Goal: Complete application form: Complete application form

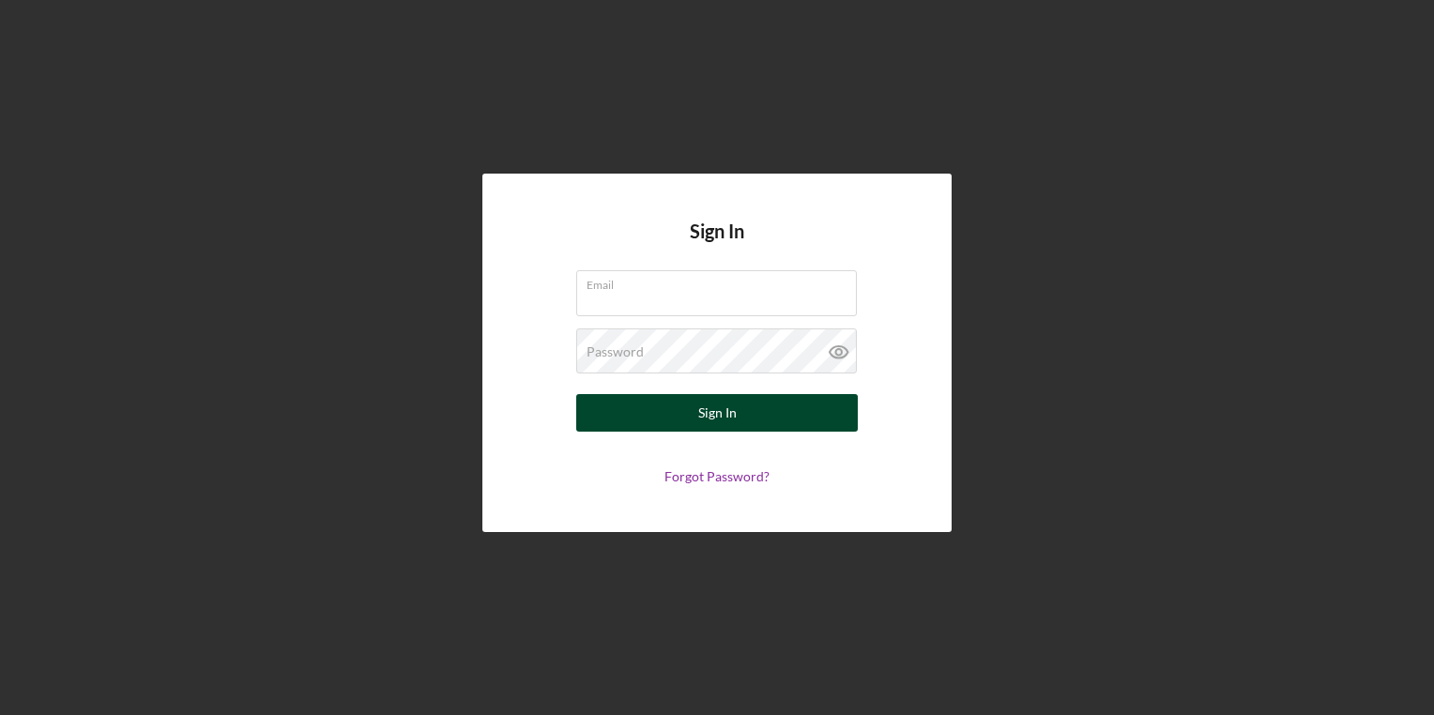
type input "[EMAIL_ADDRESS][PERSON_NAME][DOMAIN_NAME]"
click at [661, 415] on button "Sign In" at bounding box center [717, 413] width 282 height 38
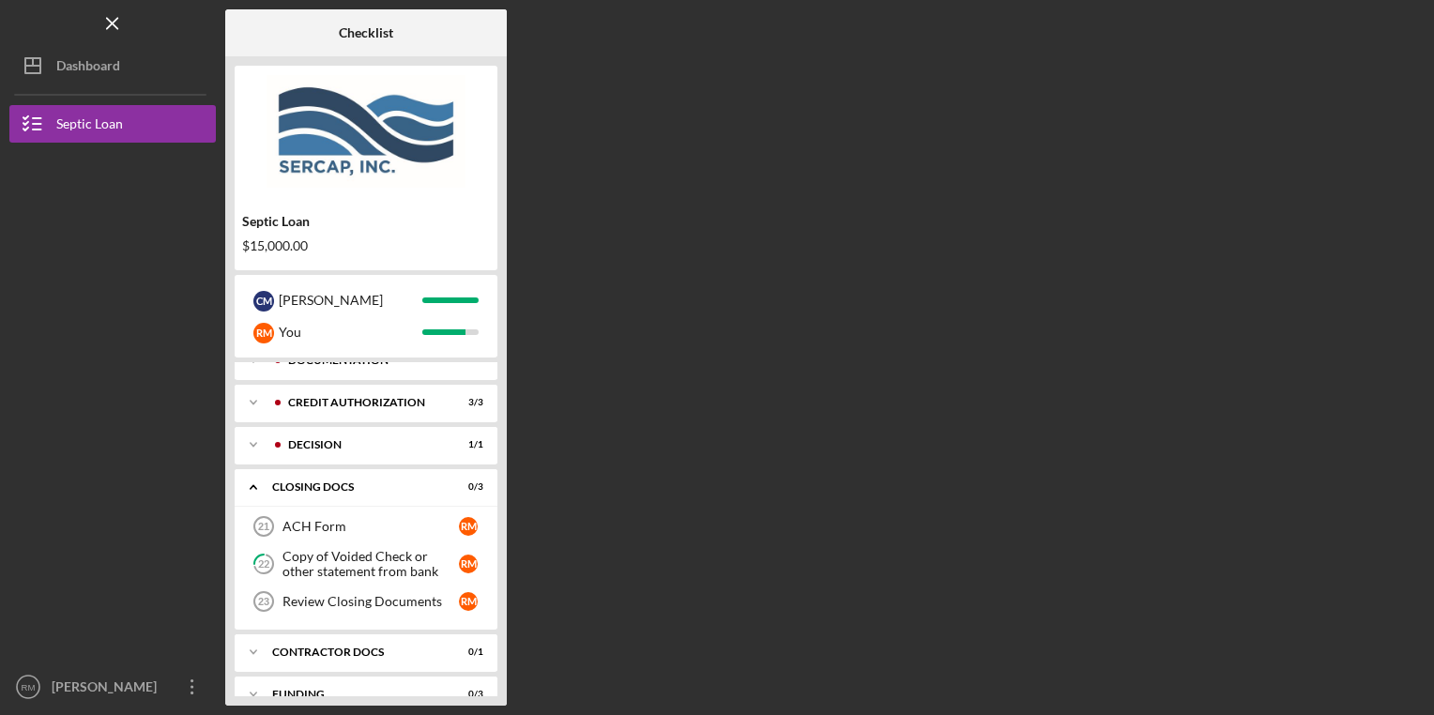
scroll to position [64, 0]
click at [359, 522] on div "ACH Form" at bounding box center [370, 524] width 176 height 15
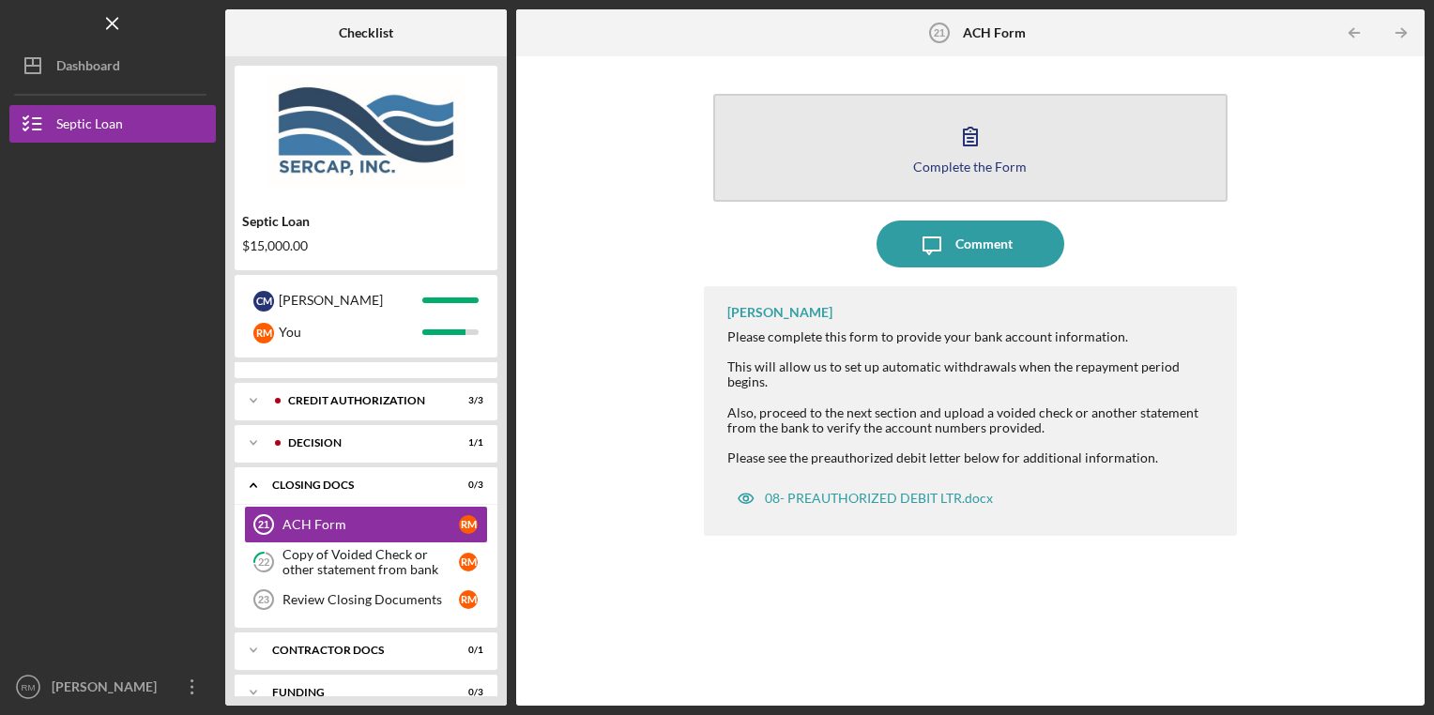
click at [955, 166] on div "Complete the Form" at bounding box center [970, 167] width 114 height 14
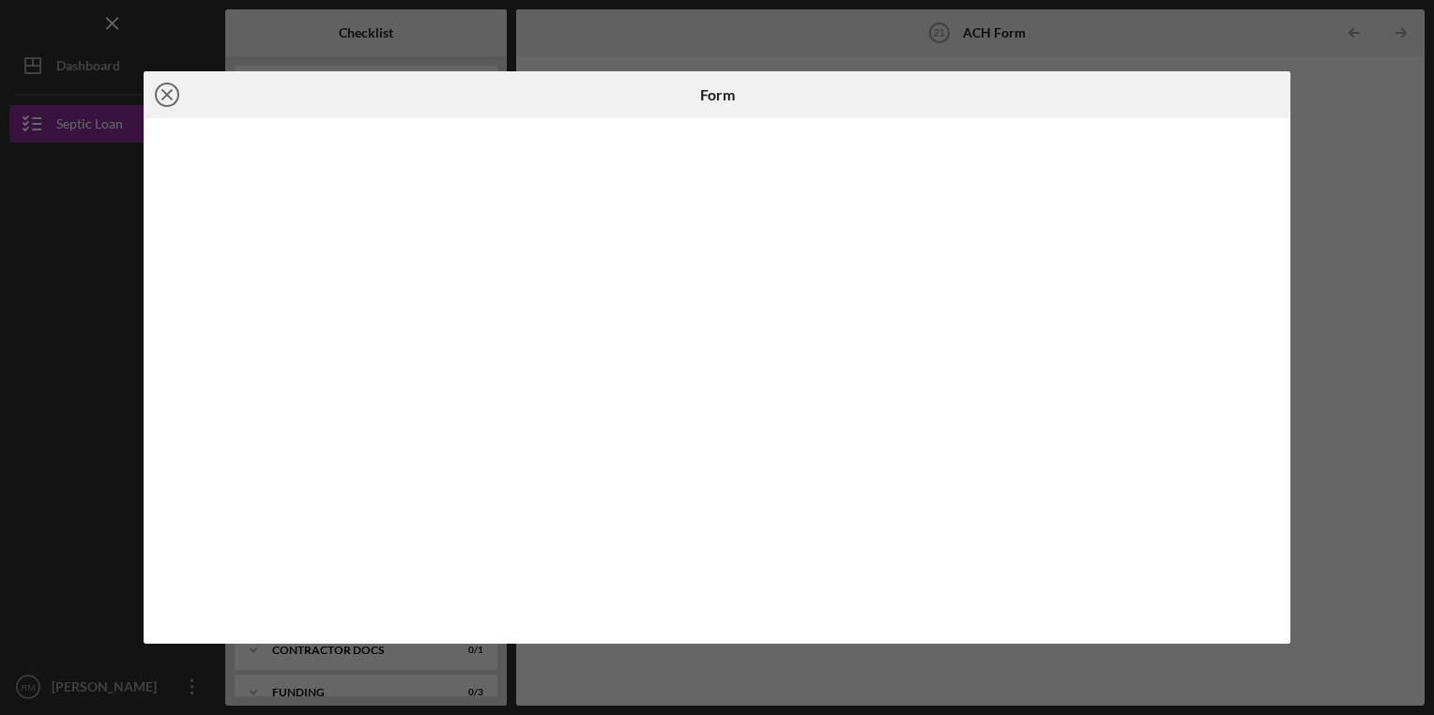
click at [162, 99] on line at bounding box center [166, 94] width 9 height 9
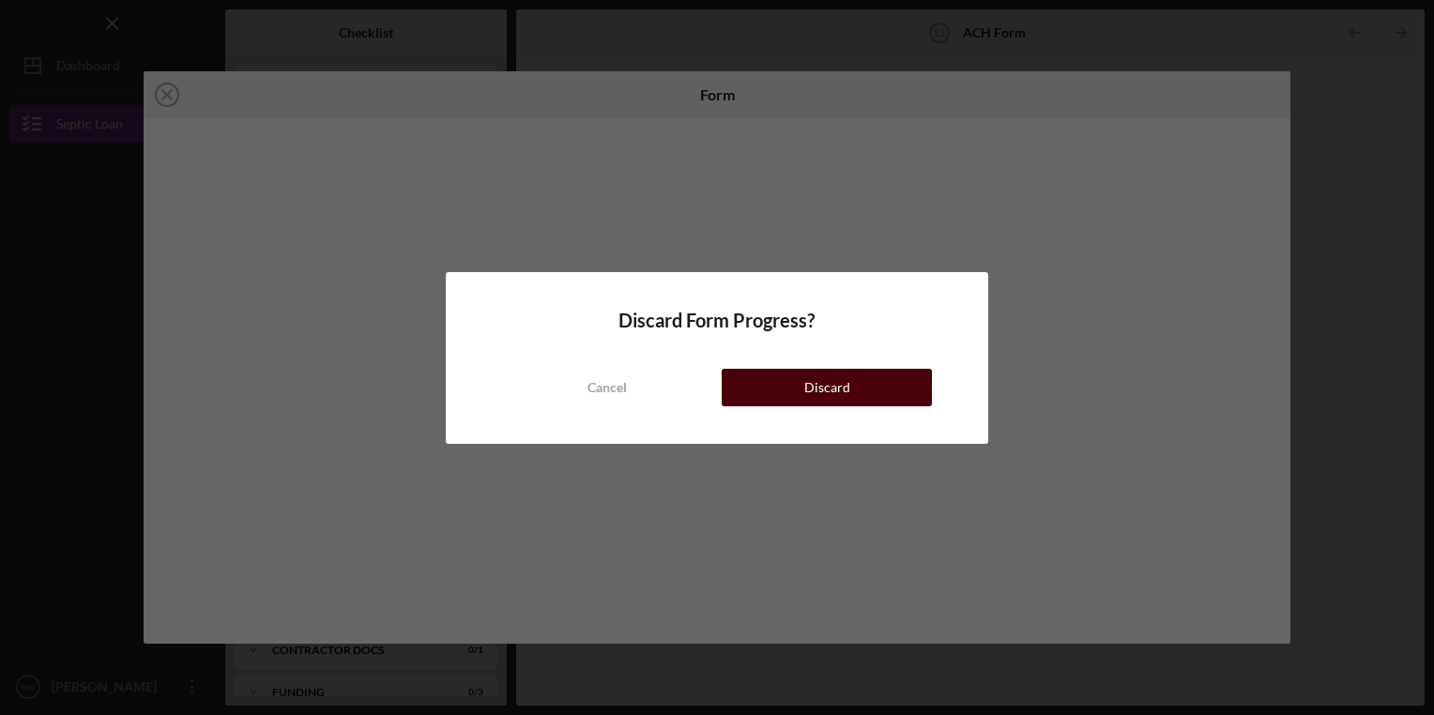
click at [799, 404] on button "Discard" at bounding box center [827, 388] width 210 height 38
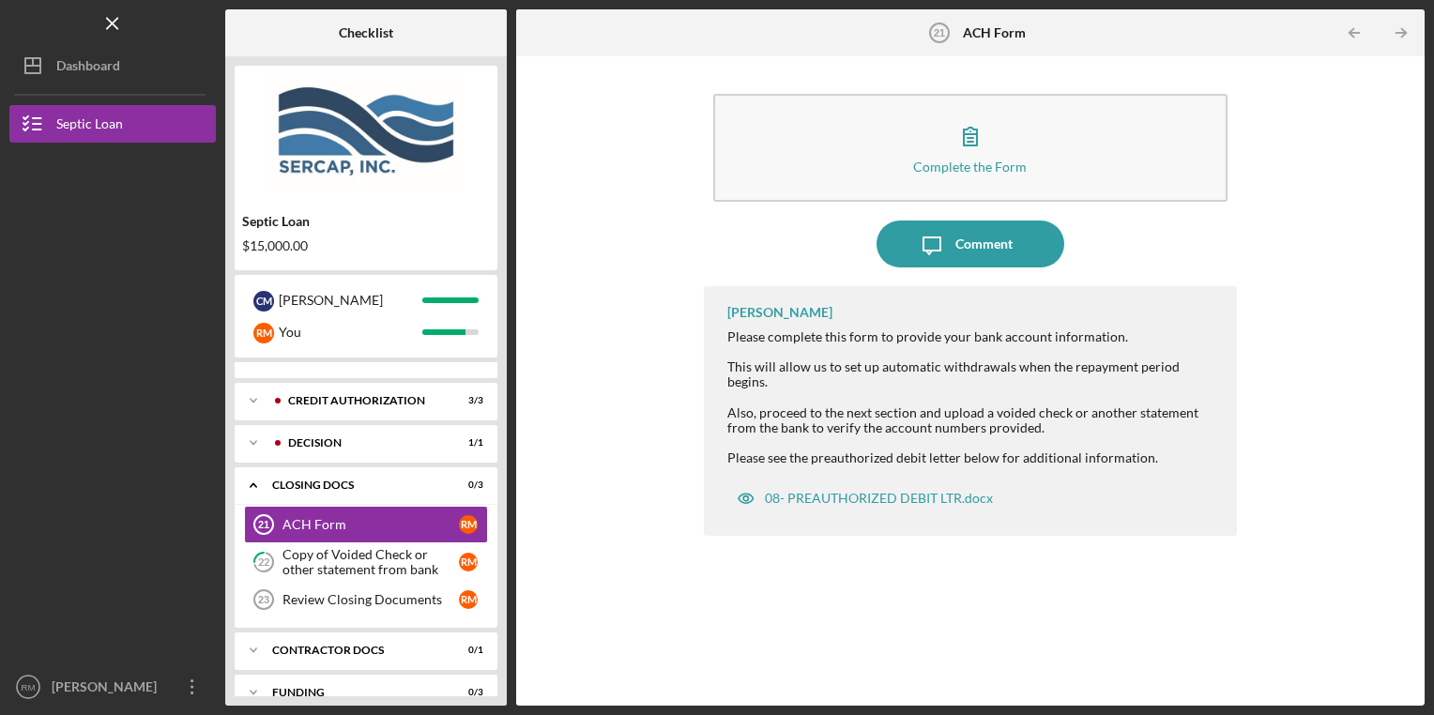
click at [967, 267] on div "Complete the Form Form Icon/Message Comment [PERSON_NAME] Please complete this …" at bounding box center [971, 381] width 534 height 631
click at [956, 251] on div "Comment" at bounding box center [983, 244] width 57 height 47
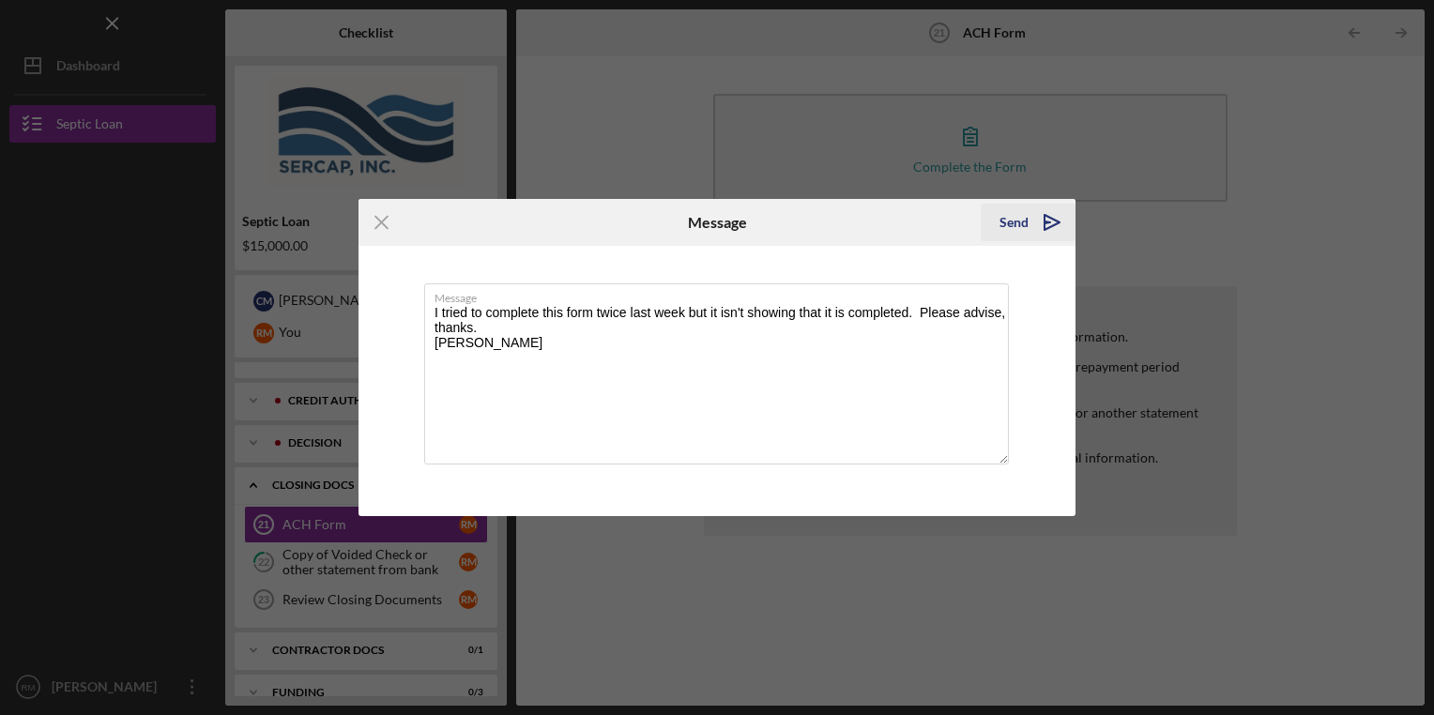
type textarea "I tried to complete this form twice last week but it isn't showing that it is c…"
click at [1000, 227] on div "Send" at bounding box center [1013, 223] width 29 height 38
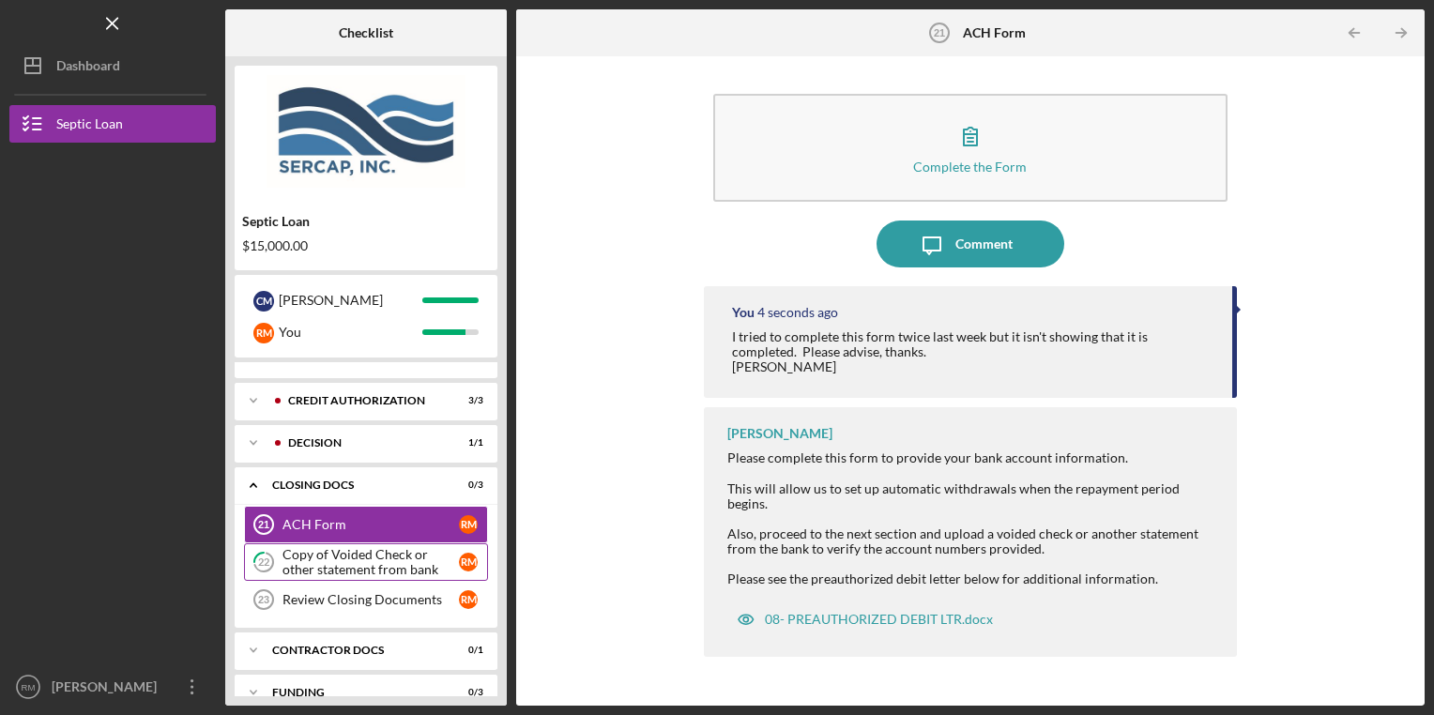
click at [315, 564] on div "Copy of Voided Check or other statement from bank" at bounding box center [370, 562] width 176 height 30
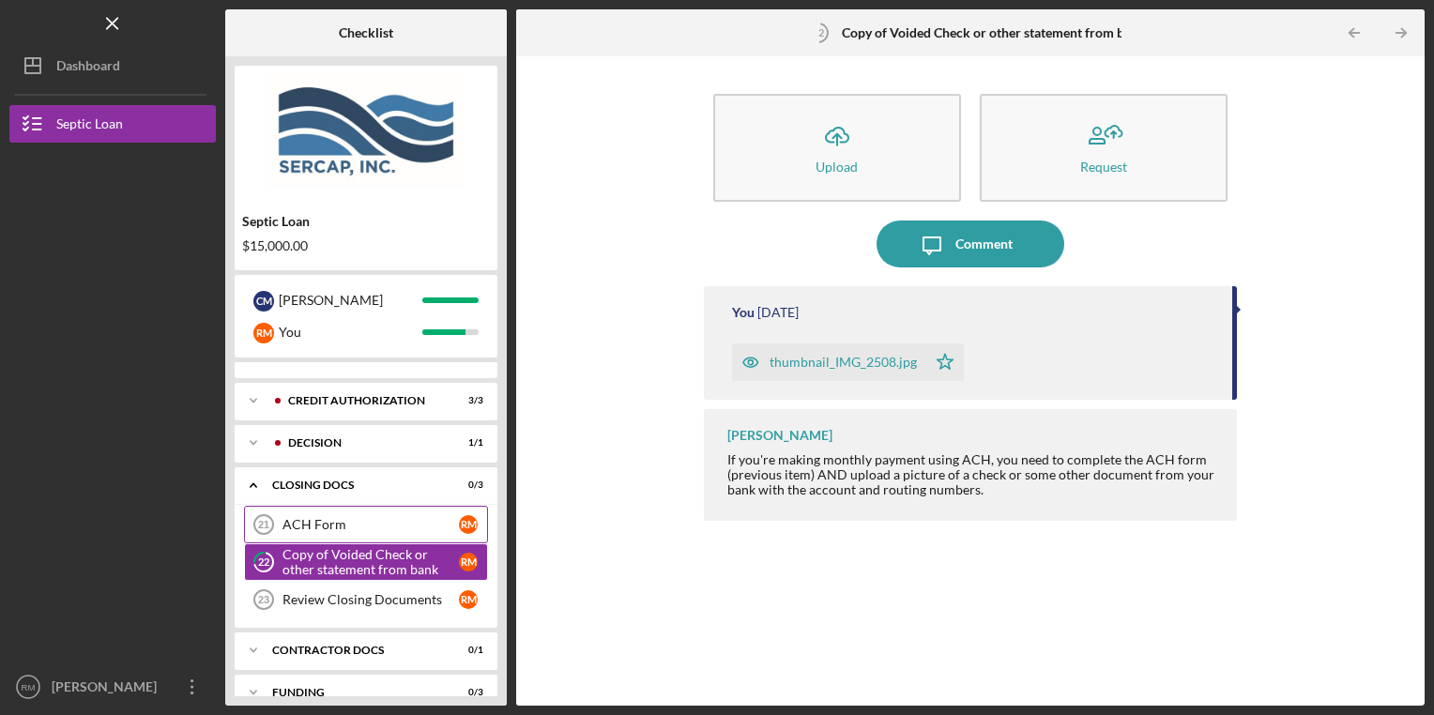
click at [325, 523] on div "ACH Form" at bounding box center [370, 524] width 176 height 15
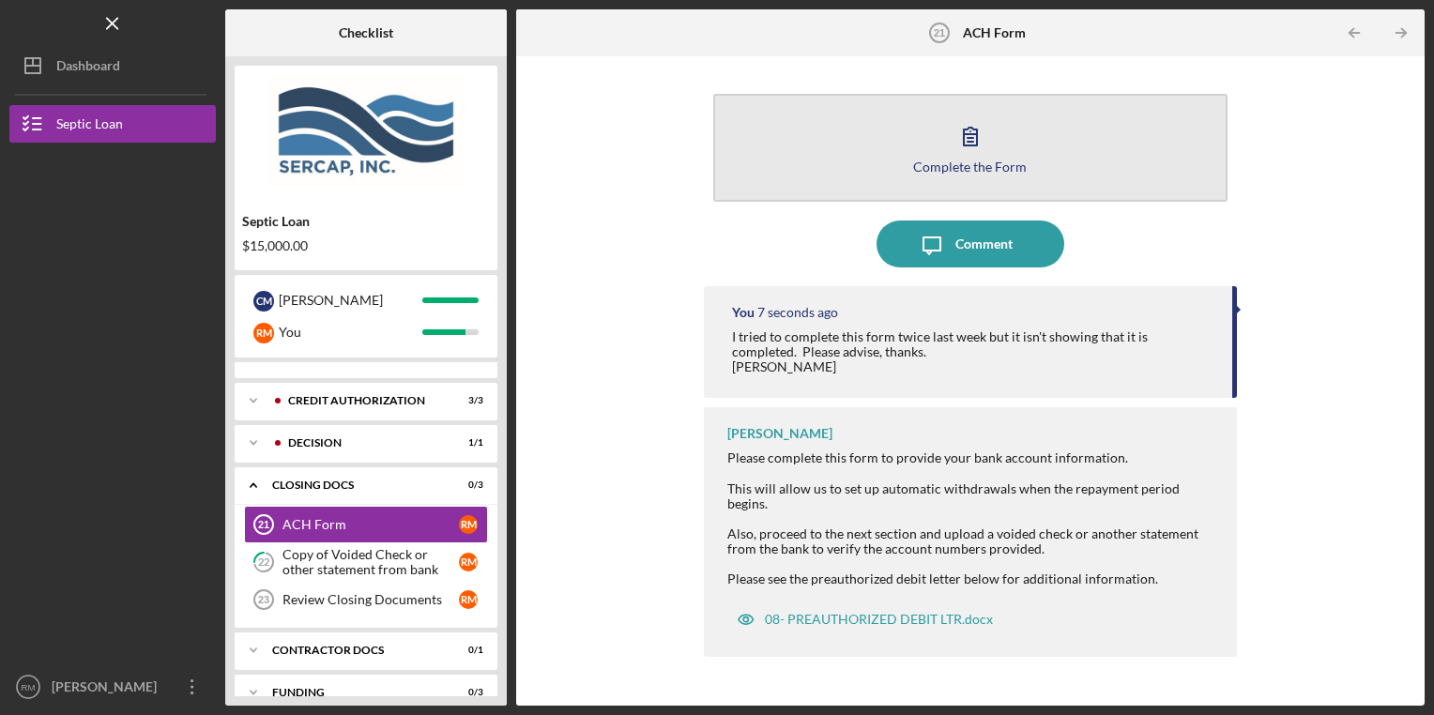
click at [976, 160] on div "Complete the Form" at bounding box center [970, 167] width 114 height 14
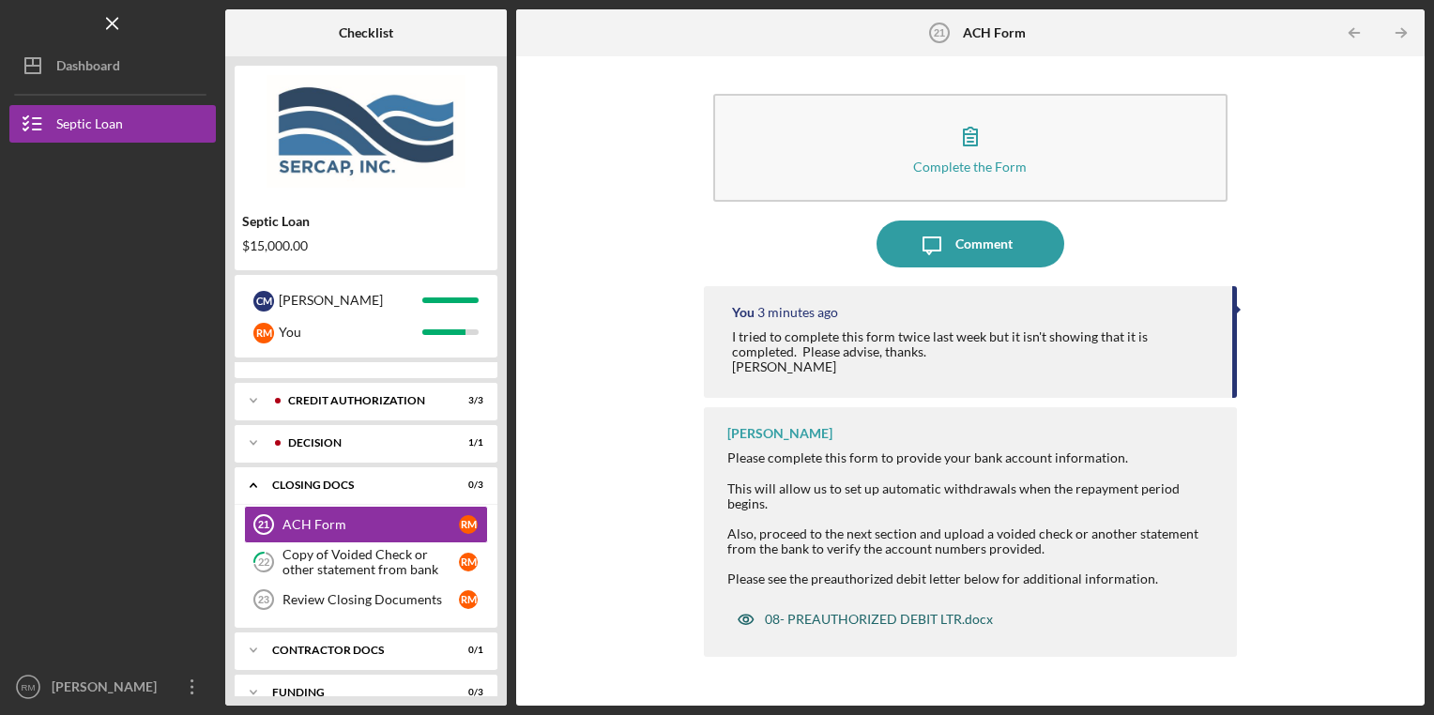
click at [799, 612] on div "08- PREAUTHORIZED DEBIT LTR.docx" at bounding box center [879, 619] width 228 height 15
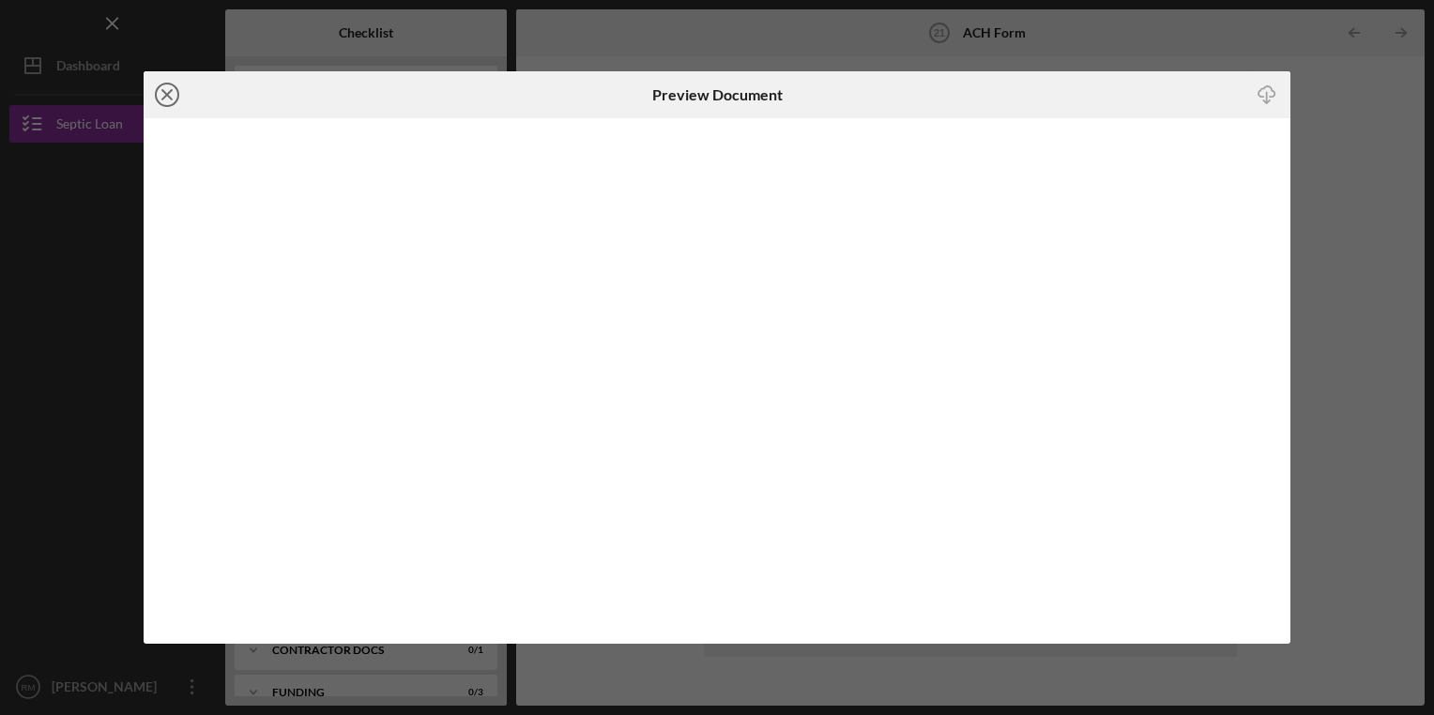
click at [169, 91] on icon "Icon/Close" at bounding box center [167, 94] width 47 height 47
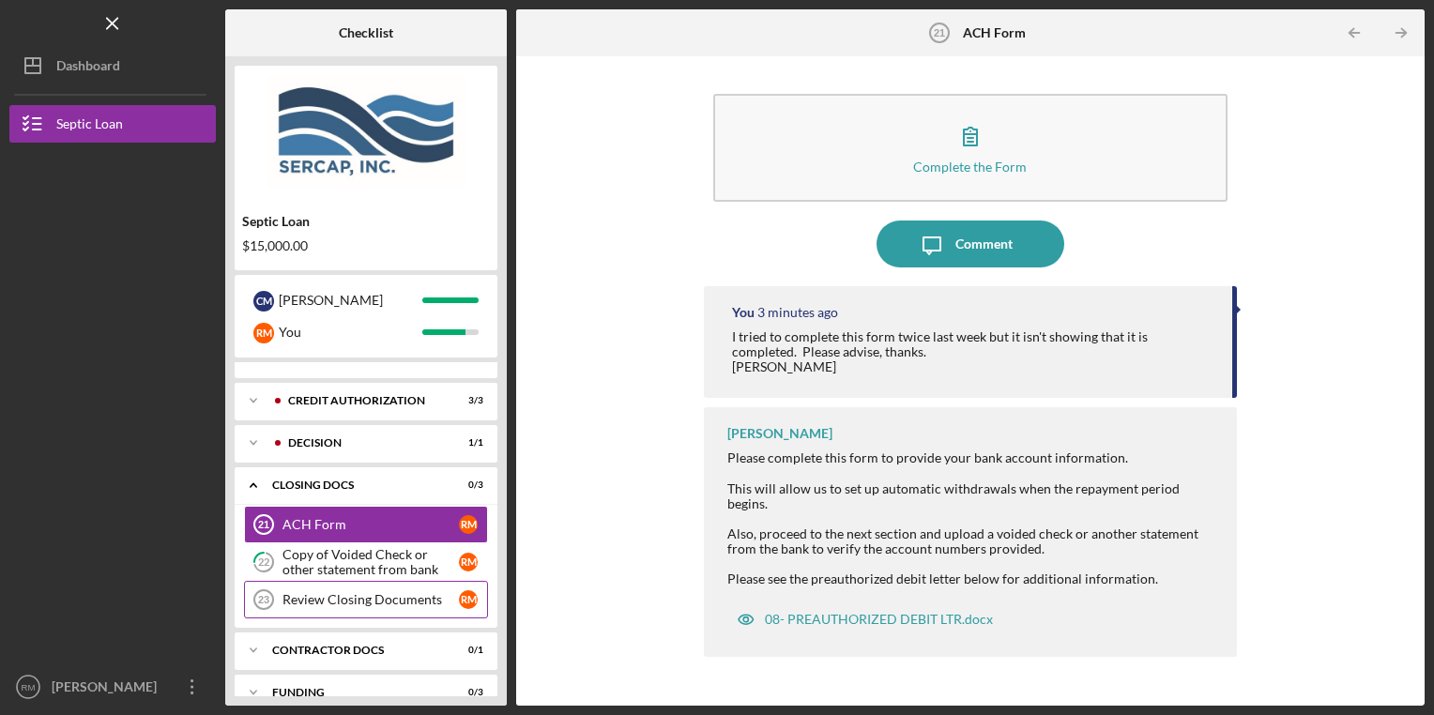
click at [390, 594] on div "Review Closing Documents" at bounding box center [370, 599] width 176 height 15
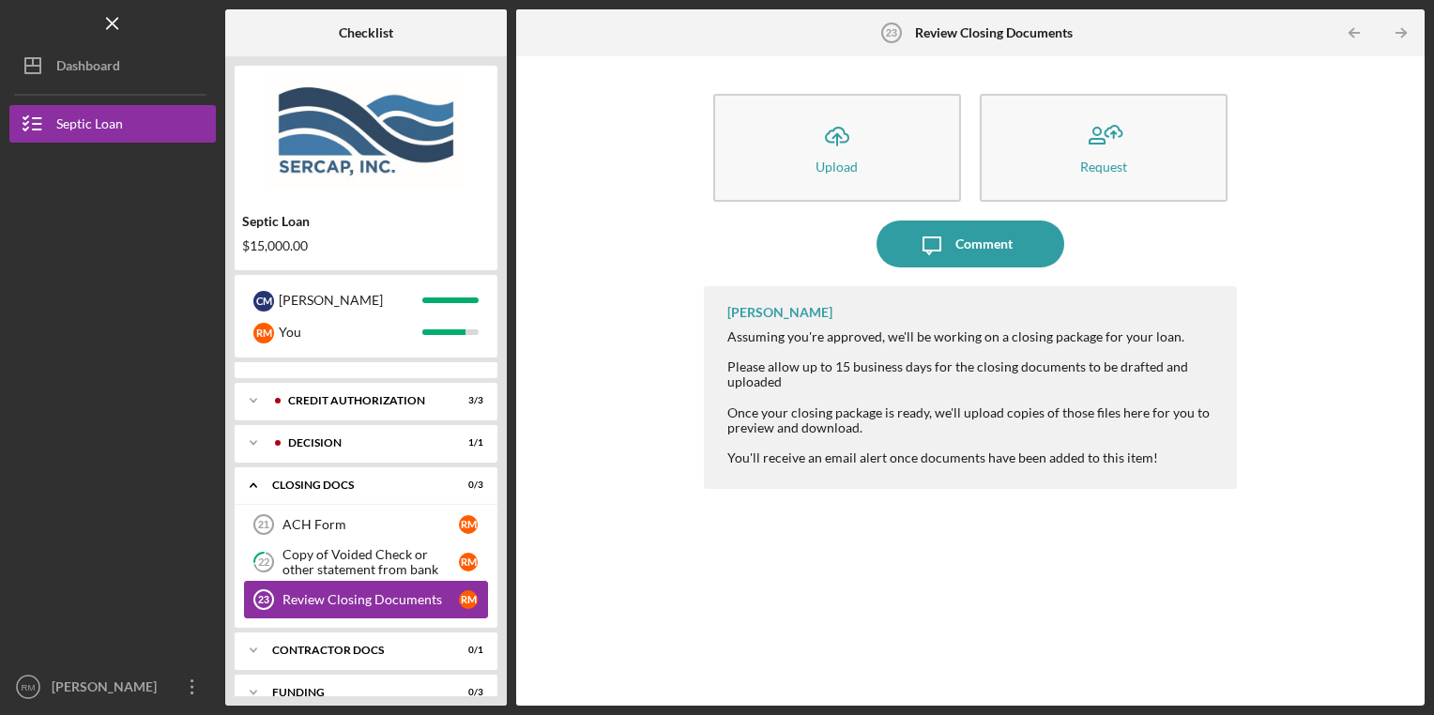
scroll to position [87, 0]
